Goal: Navigation & Orientation: Find specific page/section

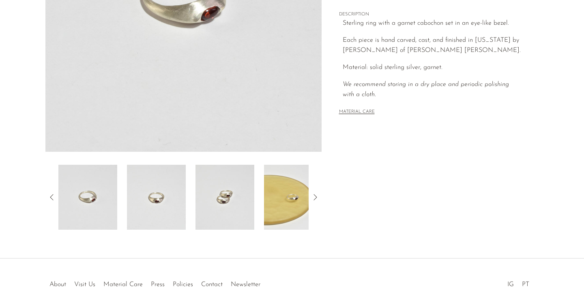
scroll to position [222, 0]
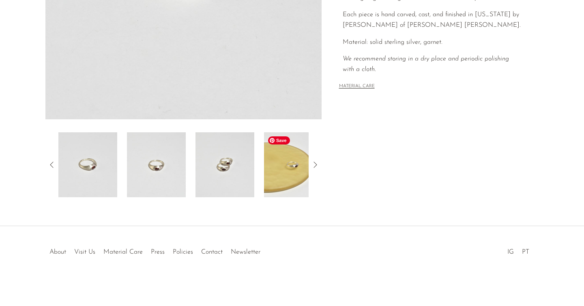
click at [295, 131] on div at bounding box center [183, 6] width 276 height 382
click at [299, 161] on img at bounding box center [293, 164] width 59 height 65
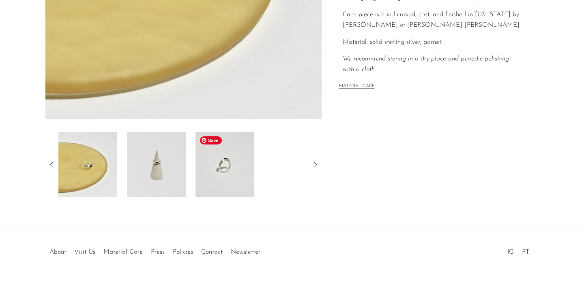
click at [228, 166] on img at bounding box center [225, 164] width 59 height 65
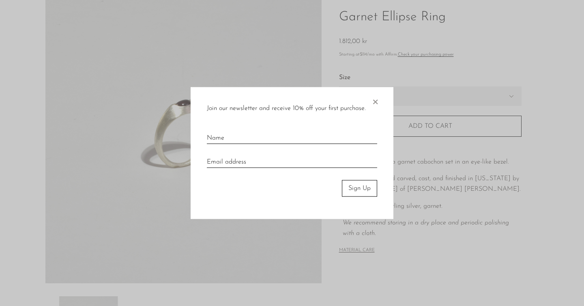
scroll to position [58, 0]
click at [373, 99] on span "×" at bounding box center [375, 100] width 8 height 26
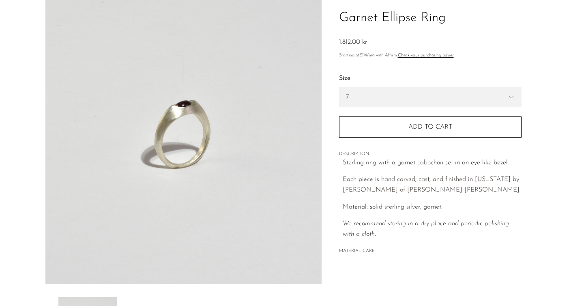
scroll to position [0, 0]
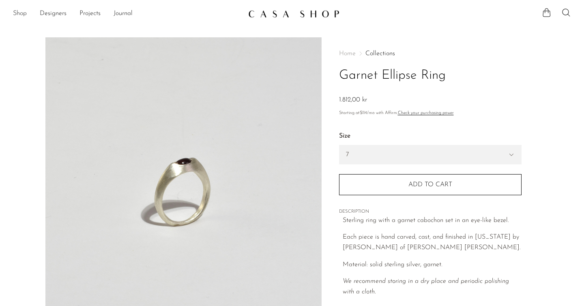
click at [20, 14] on link "Shop" at bounding box center [20, 14] width 14 height 11
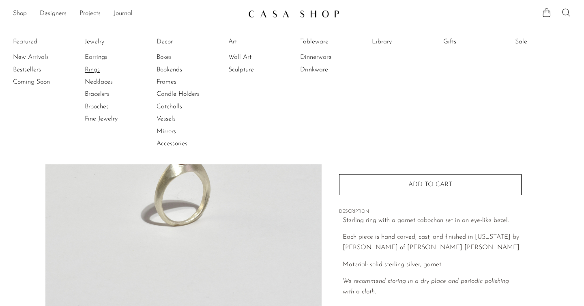
click at [90, 70] on link "Rings" at bounding box center [115, 69] width 61 height 9
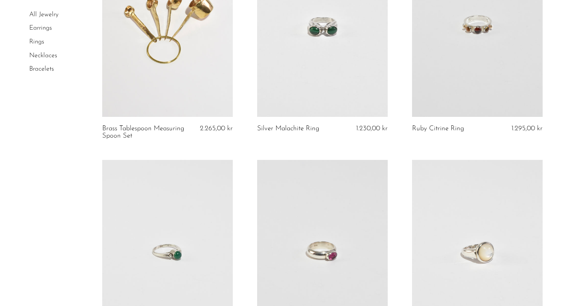
scroll to position [292, 0]
